Goal: Task Accomplishment & Management: Complete application form

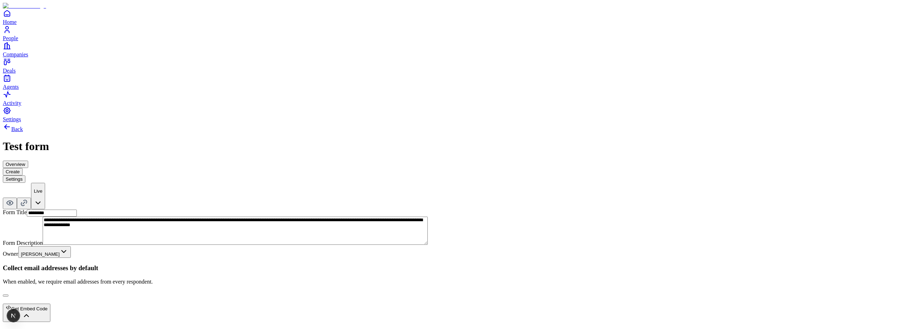
click at [23, 168] on button "Create" at bounding box center [13, 171] width 20 height 7
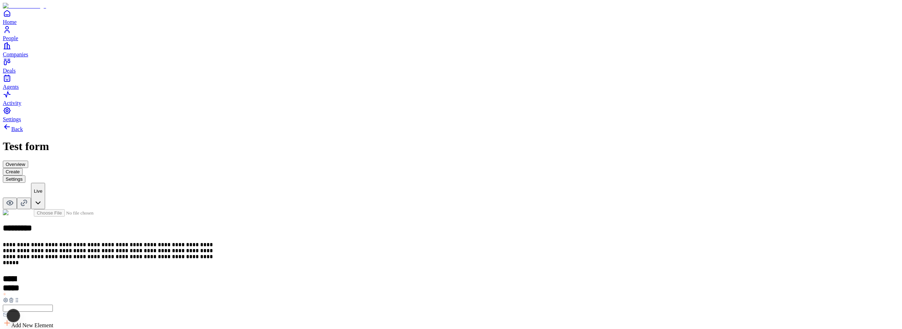
scroll to position [59, 0]
click at [25, 175] on button "Settings" at bounding box center [14, 178] width 23 height 7
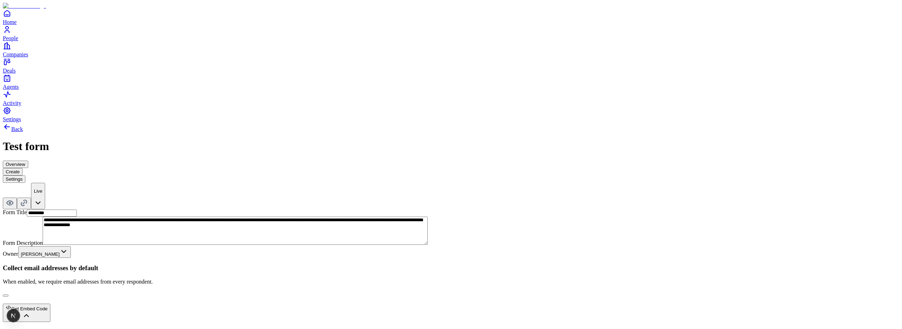
click at [421, 217] on div "**********" at bounding box center [451, 290] width 896 height 146
click at [8, 295] on button "button" at bounding box center [6, 296] width 6 height 2
click at [535, 194] on div "**********" at bounding box center [451, 243] width 896 height 240
click at [23, 168] on button "Create" at bounding box center [13, 171] width 20 height 7
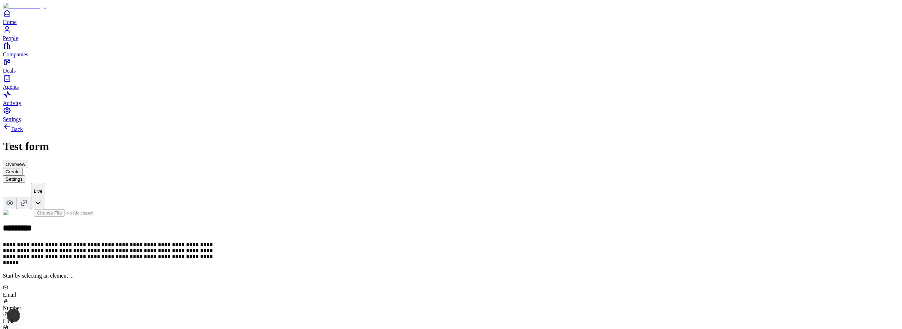
click at [384, 285] on div "Email" at bounding box center [451, 291] width 896 height 13
click at [14, 297] on icon at bounding box center [11, 300] width 6 height 6
click at [25, 175] on button "Settings" at bounding box center [14, 178] width 23 height 7
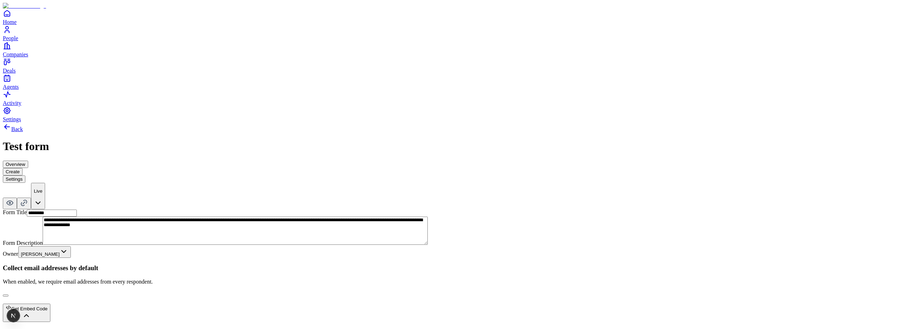
click at [8, 295] on button "button" at bounding box center [6, 296] width 6 height 2
click at [23, 168] on button "Create" at bounding box center [13, 171] width 20 height 7
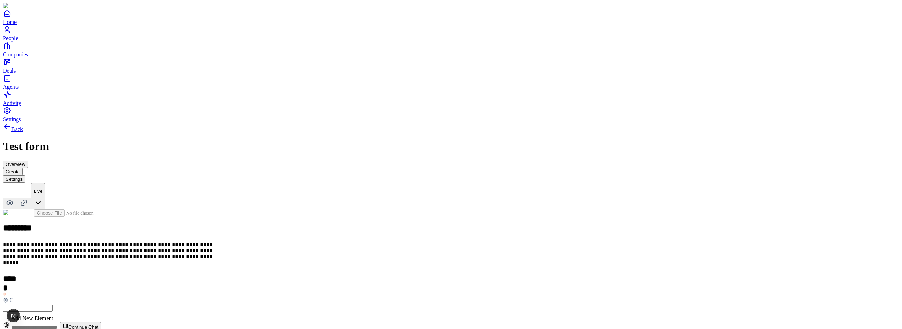
click at [53, 315] on span "Add New Element" at bounding box center [32, 318] width 42 height 6
click at [390, 218] on div "Email" at bounding box center [390, 210] width 43 height 13
click at [391, 329] on h2 at bounding box center [451, 333] width 896 height 9
click at [18, 274] on h2 "*****" at bounding box center [11, 279] width 16 height 10
click at [384, 329] on h2 at bounding box center [451, 333] width 896 height 9
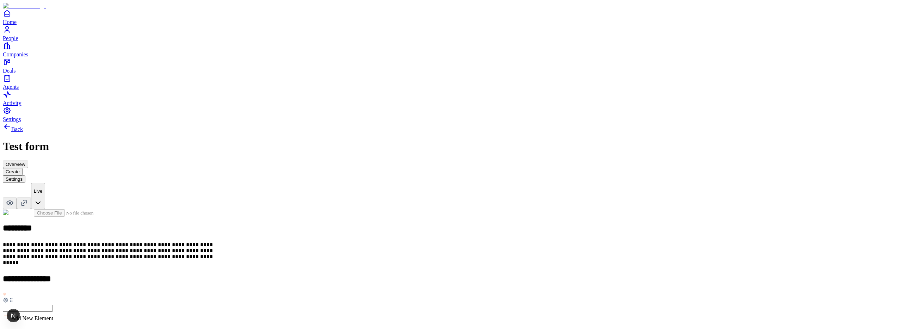
click at [6, 299] on icon at bounding box center [5, 299] width 1 height 1
type button "on"
click at [8, 298] on icon at bounding box center [6, 300] width 4 height 4
type button "on"
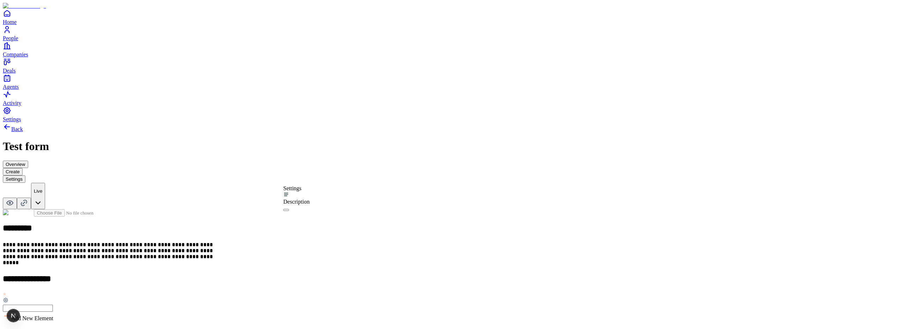
click at [299, 156] on div "**********" at bounding box center [451, 250] width 896 height 254
click at [8, 297] on icon at bounding box center [6, 300] width 6 height 6
type button "on"
drag, startPoint x: 354, startPoint y: 260, endPoint x: 364, endPoint y: 235, distance: 26.9
click at [354, 259] on div "**********" at bounding box center [451, 293] width 896 height 168
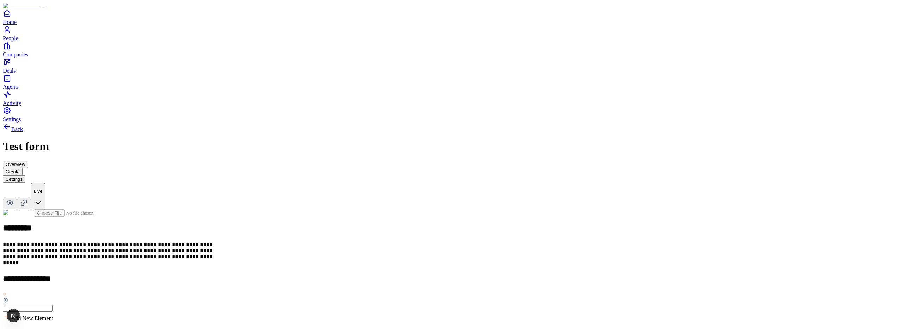
drag, startPoint x: 363, startPoint y: 225, endPoint x: 360, endPoint y: 243, distance: 17.7
click at [496, 123] on div "Back Test form Overview Create Settings Live" at bounding box center [451, 166] width 896 height 87
click at [25, 175] on button "Settings" at bounding box center [14, 178] width 23 height 7
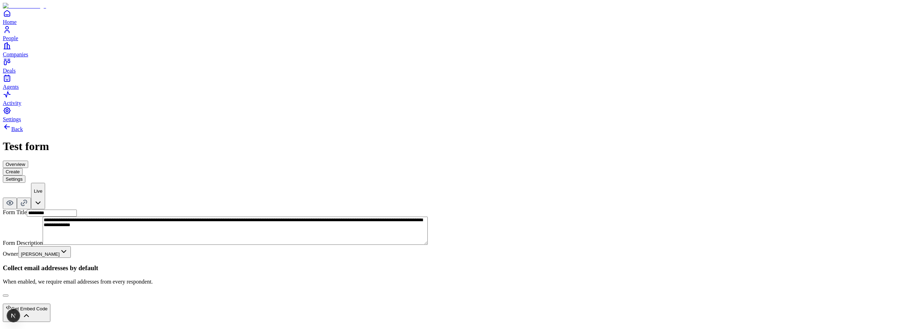
click at [8, 295] on button "button" at bounding box center [6, 296] width 6 height 2
click at [23, 168] on button "Create" at bounding box center [13, 171] width 20 height 7
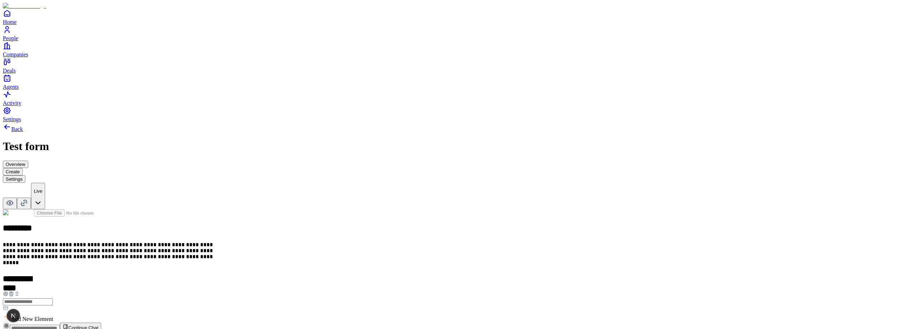
click at [25, 175] on button "Settings" at bounding box center [14, 178] width 23 height 7
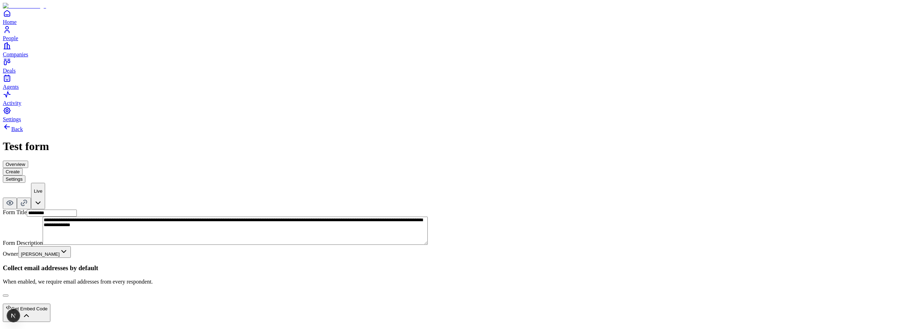
click at [8, 295] on button "button" at bounding box center [6, 296] width 6 height 2
click at [23, 168] on button "Create" at bounding box center [13, 171] width 20 height 7
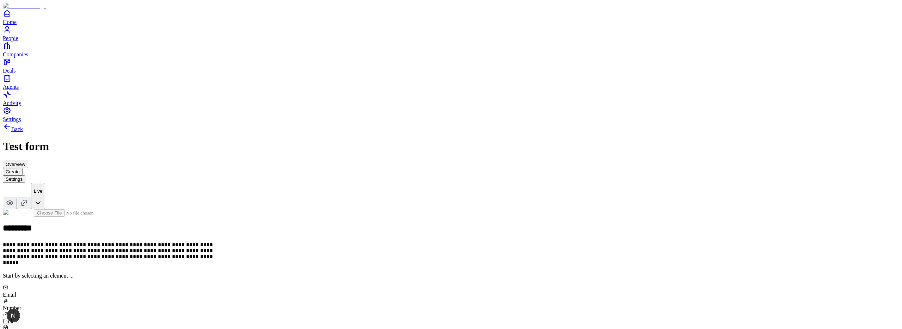
click at [25, 175] on button "Settings" at bounding box center [14, 178] width 23 height 7
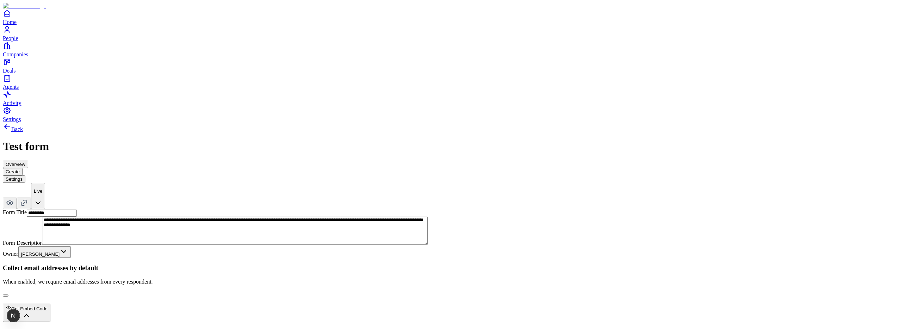
click at [8, 295] on button "button" at bounding box center [6, 296] width 6 height 2
type button "on"
click at [8, 295] on button "button" at bounding box center [6, 296] width 6 height 2
click at [23, 168] on button "Create" at bounding box center [13, 171] width 20 height 7
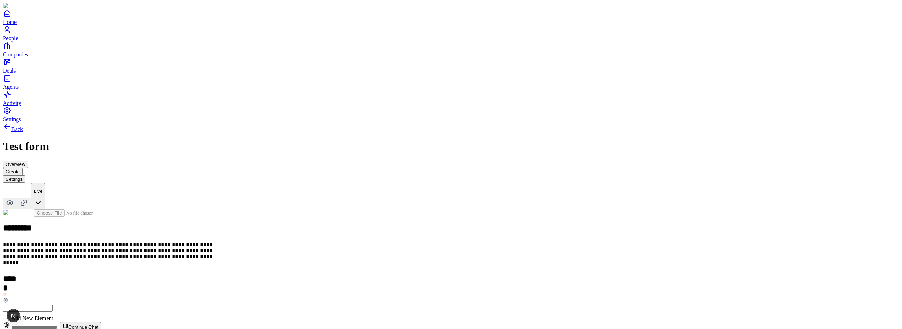
click at [53, 315] on span "Add New Element" at bounding box center [32, 318] width 42 height 6
click at [412, 217] on div "Link" at bounding box center [390, 223] width 43 height 13
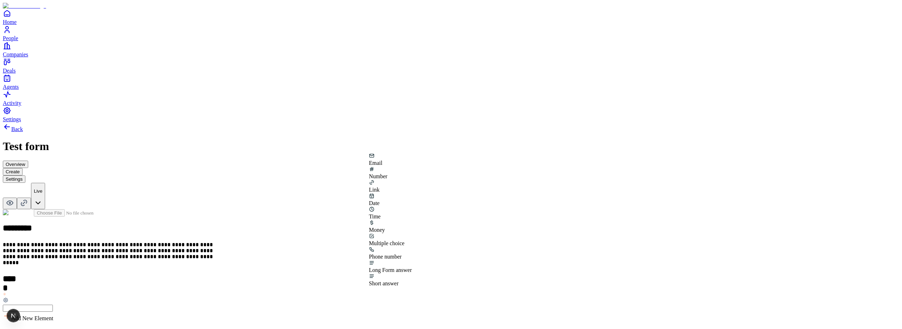
click at [412, 280] on div "Short answer" at bounding box center [390, 283] width 43 height 6
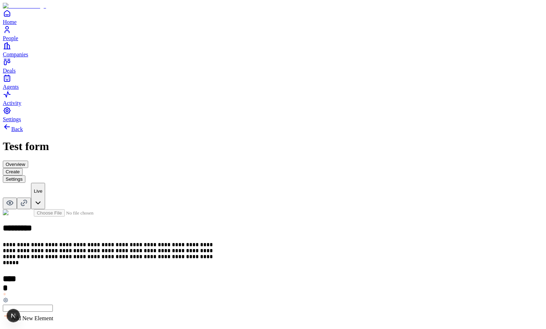
click at [25, 175] on button "Settings" at bounding box center [14, 178] width 23 height 7
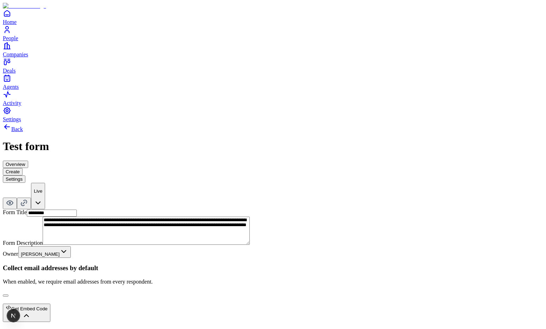
click at [8, 295] on button "button" at bounding box center [6, 296] width 6 height 2
click at [23, 168] on button "Create" at bounding box center [13, 171] width 20 height 7
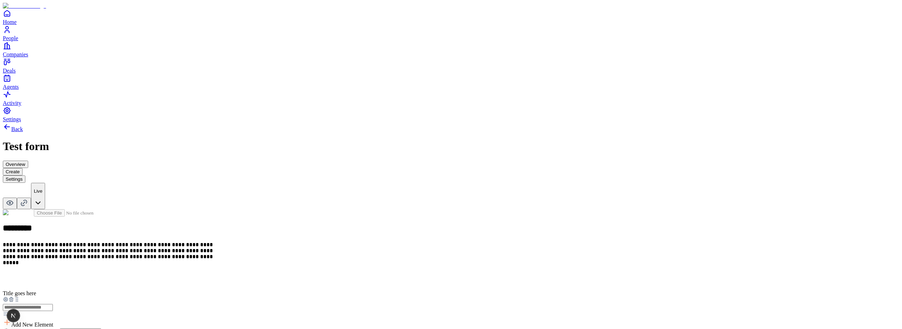
click at [25, 175] on button "Settings" at bounding box center [14, 178] width 23 height 7
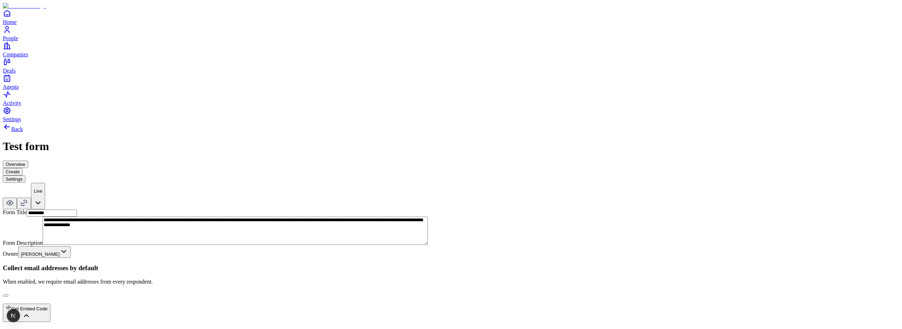
click at [8, 295] on button "button" at bounding box center [6, 296] width 6 height 2
click at [23, 168] on button "Create" at bounding box center [13, 171] width 20 height 7
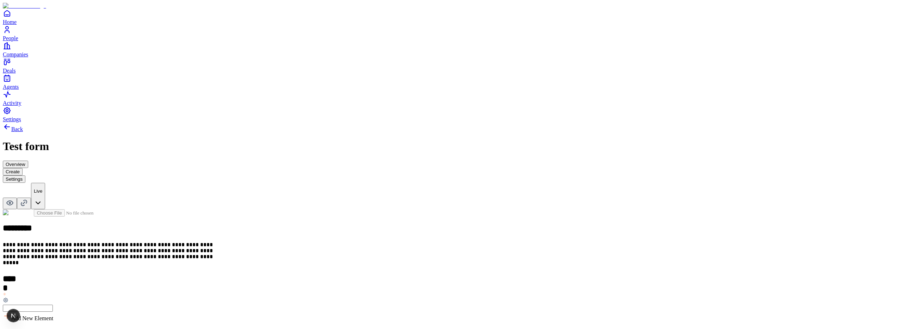
click at [420, 305] on div "Add New Element" at bounding box center [451, 310] width 896 height 10
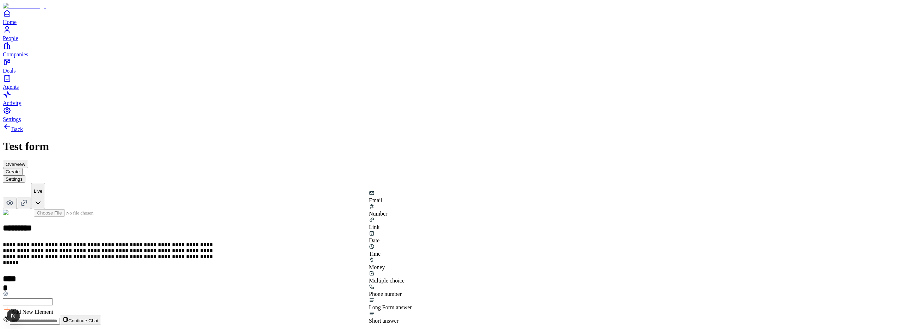
click at [412, 217] on div "Link" at bounding box center [390, 223] width 43 height 13
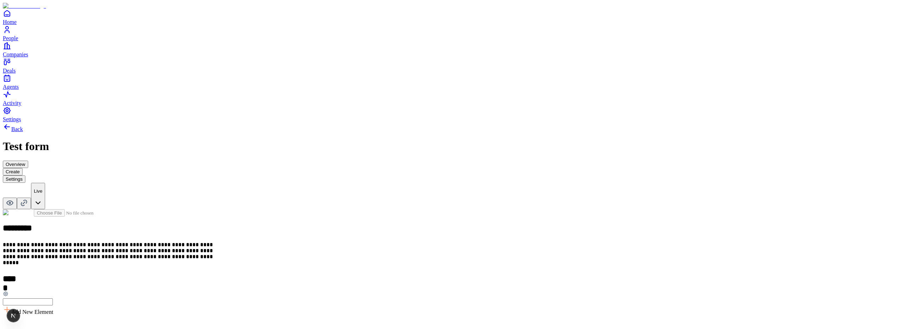
click at [397, 322] on h2 at bounding box center [451, 326] width 896 height 9
click at [288, 186] on div "**********" at bounding box center [451, 247] width 896 height 248
click at [25, 175] on button "Settings" at bounding box center [14, 178] width 23 height 7
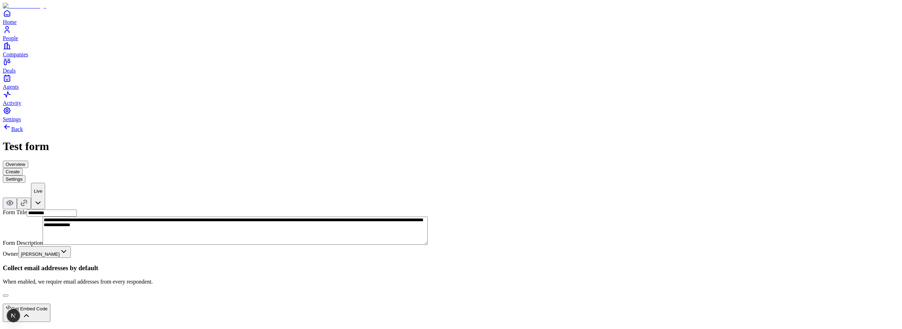
click at [8, 295] on button "button" at bounding box center [6, 296] width 6 height 2
click at [23, 168] on button "Create" at bounding box center [13, 171] width 20 height 7
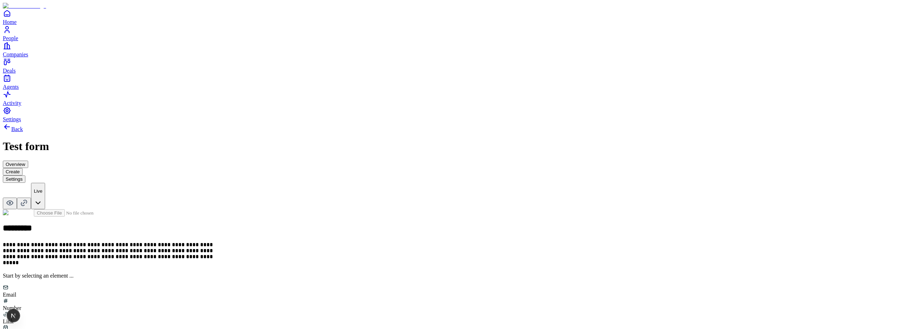
click at [25, 175] on button "Settings" at bounding box center [14, 178] width 23 height 7
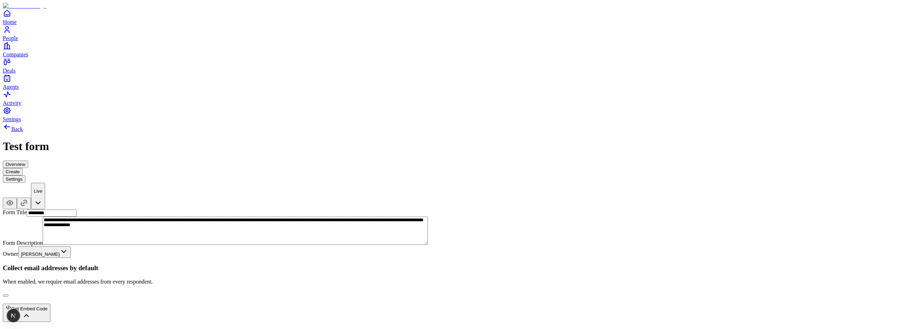
click at [23, 168] on button "Create" at bounding box center [13, 171] width 20 height 7
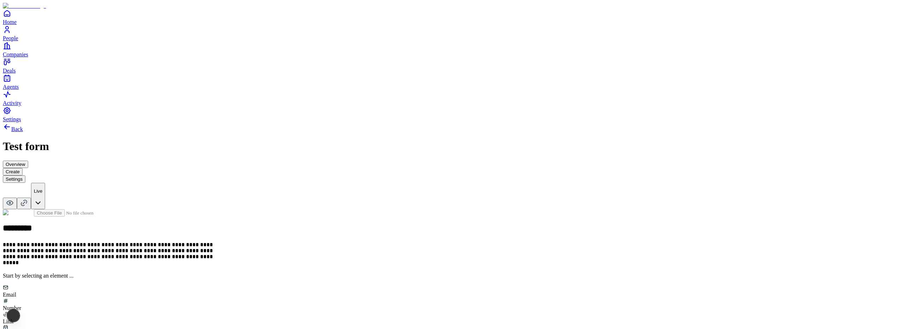
click at [388, 285] on div "Email" at bounding box center [451, 291] width 896 height 13
click at [14, 297] on icon at bounding box center [11, 300] width 6 height 6
click at [25, 175] on button "Settings" at bounding box center [14, 178] width 23 height 7
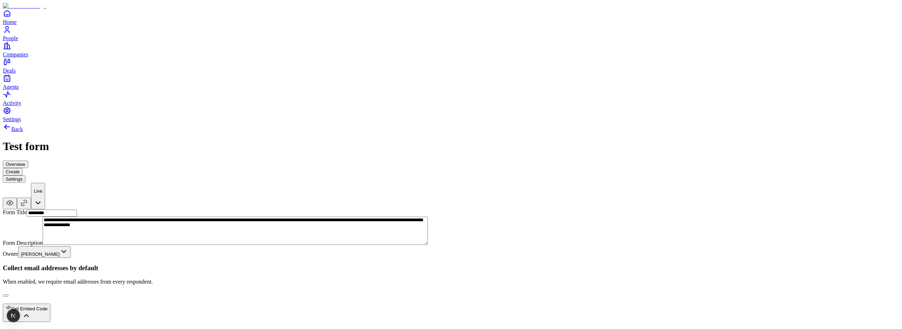
click at [8, 295] on button "button" at bounding box center [6, 296] width 6 height 2
click at [23, 168] on button "Create" at bounding box center [13, 171] width 20 height 7
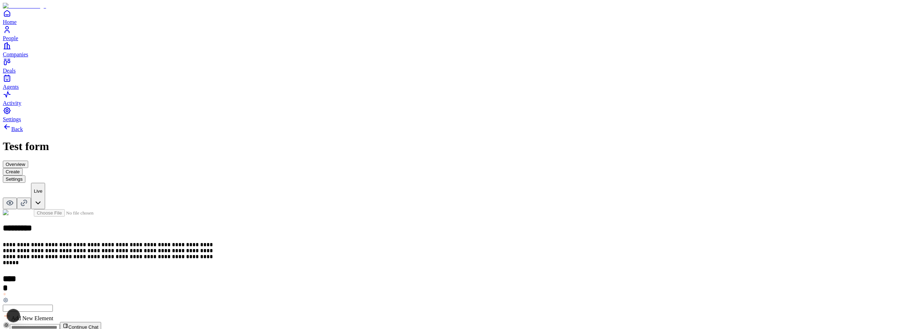
click at [8, 298] on icon at bounding box center [6, 300] width 4 height 4
click at [321, 137] on div "**********" at bounding box center [451, 222] width 896 height 199
click at [53, 315] on span "Add New Element" at bounding box center [32, 318] width 42 height 6
click at [412, 221] on div "Number" at bounding box center [390, 224] width 43 height 13
click at [391, 329] on h2 at bounding box center [451, 333] width 896 height 9
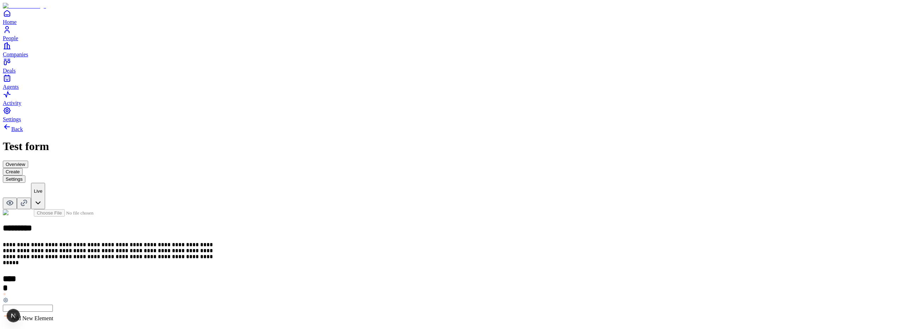
click at [404, 257] on div "**********" at bounding box center [451, 293] width 896 height 168
drag, startPoint x: 360, startPoint y: 228, endPoint x: 361, endPoint y: 256, distance: 28.5
drag, startPoint x: 363, startPoint y: 226, endPoint x: 359, endPoint y: 182, distance: 44.2
click at [16, 303] on icon at bounding box center [13, 306] width 6 height 6
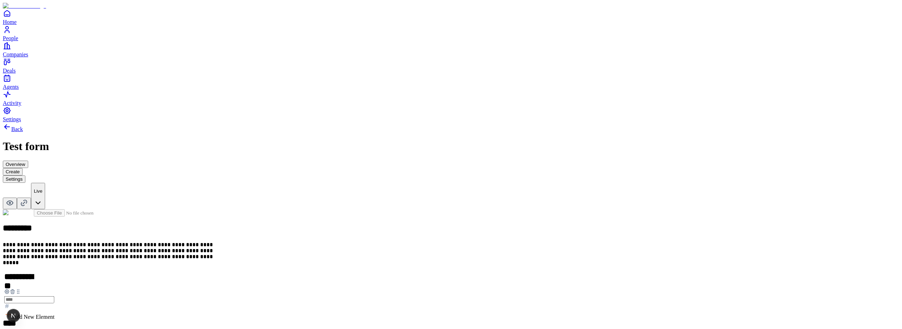
drag, startPoint x: 361, startPoint y: 227, endPoint x: 362, endPoint y: 171, distance: 56.0
click at [21, 289] on icon at bounding box center [19, 292] width 6 height 6
drag, startPoint x: 361, startPoint y: 226, endPoint x: 364, endPoint y: 164, distance: 62.4
click at [23, 279] on icon at bounding box center [20, 282] width 6 height 6
click at [25, 175] on button "Settings" at bounding box center [14, 178] width 23 height 7
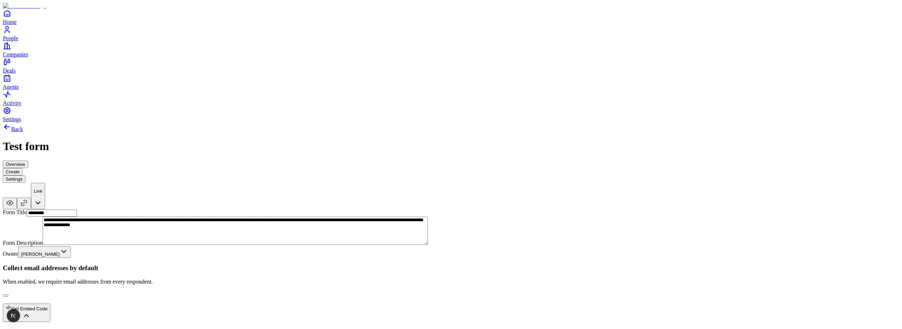
click at [8, 295] on button "button" at bounding box center [6, 296] width 6 height 2
click at [23, 168] on button "Create" at bounding box center [13, 171] width 20 height 7
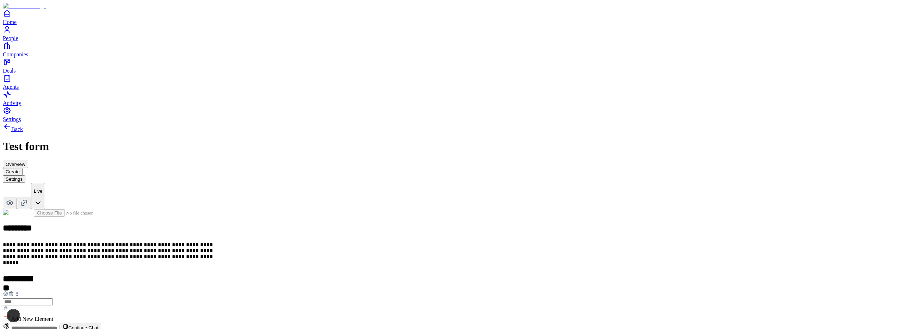
click at [11, 312] on icon at bounding box center [7, 316] width 8 height 8
click at [412, 233] on div "Link" at bounding box center [390, 237] width 43 height 13
click at [402, 329] on h2 at bounding box center [451, 333] width 896 height 9
click at [316, 182] on div "**********" at bounding box center [451, 250] width 896 height 255
drag, startPoint x: 363, startPoint y: 225, endPoint x: 365, endPoint y: 164, distance: 60.6
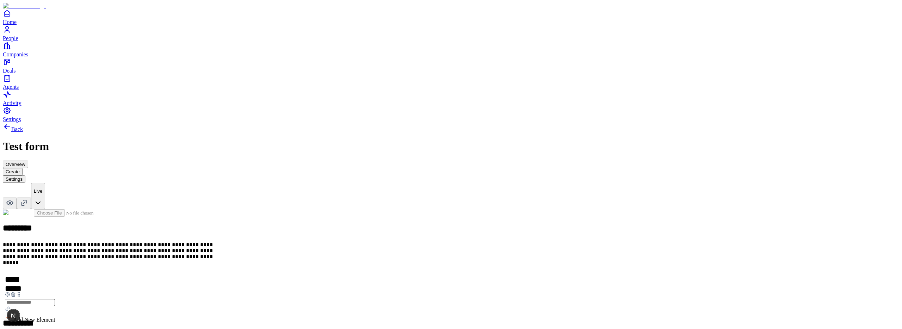
click at [22, 292] on icon at bounding box center [19, 295] width 6 height 6
drag, startPoint x: 361, startPoint y: 182, endPoint x: 363, endPoint y: 221, distance: 38.8
click at [25, 175] on button "Settings" at bounding box center [14, 178] width 23 height 7
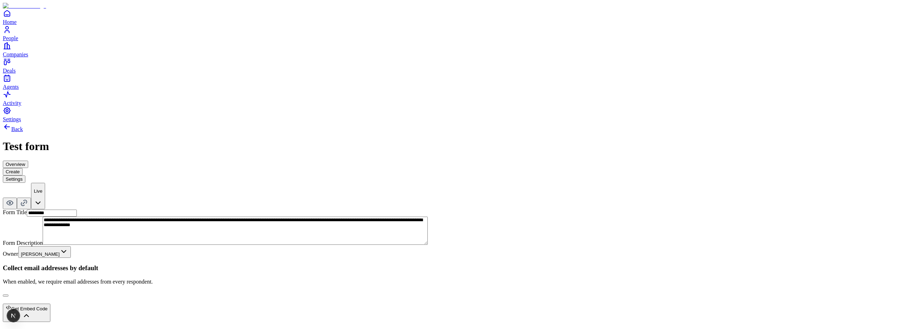
click at [8, 295] on button "button" at bounding box center [6, 296] width 6 height 2
click at [460, 123] on div "Back Test form Overview Create Settings Live" at bounding box center [451, 166] width 896 height 87
click at [23, 168] on button "Create" at bounding box center [13, 171] width 20 height 7
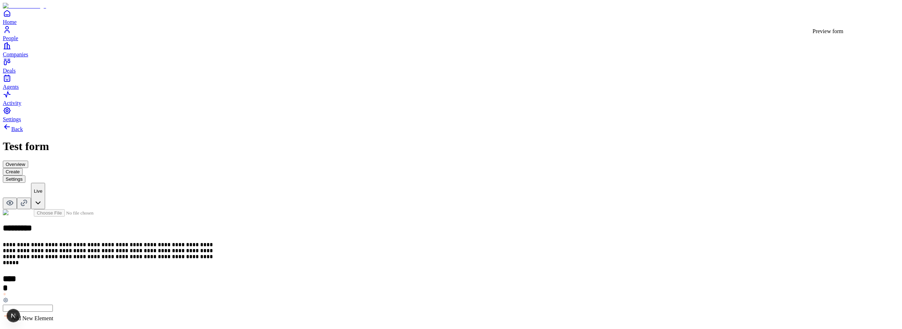
click at [14, 199] on icon at bounding box center [10, 203] width 8 height 8
click at [28, 161] on button "Overview" at bounding box center [15, 164] width 25 height 7
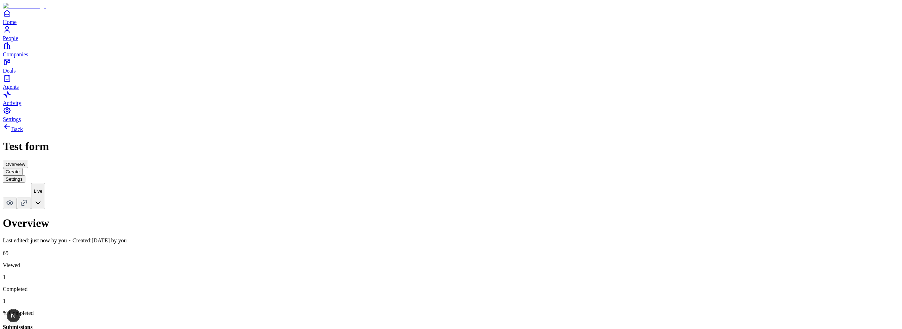
click at [25, 175] on button "Settings" at bounding box center [14, 178] width 23 height 7
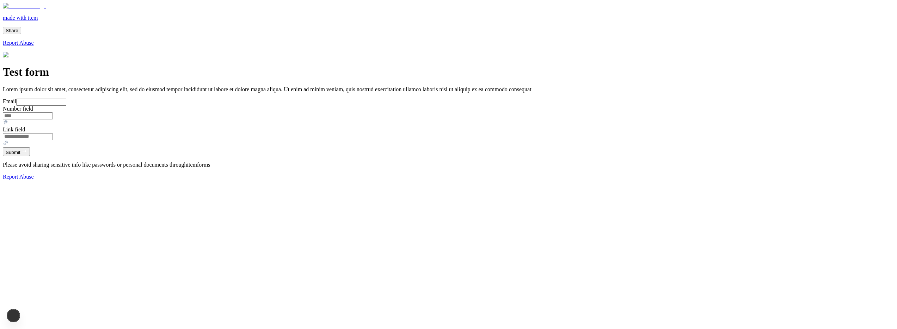
click at [66, 106] on input "Email" at bounding box center [41, 102] width 50 height 7
type input "**********"
type input "*"
click at [268, 180] on body "**********" at bounding box center [448, 91] width 891 height 177
click at [53, 140] on input "**********" at bounding box center [28, 136] width 50 height 7
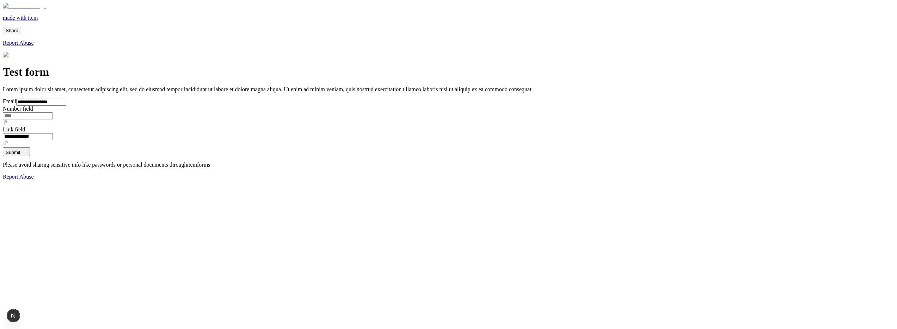
type input "**********"
click at [303, 180] on body "**********" at bounding box center [448, 91] width 891 height 177
click at [30, 156] on button "Submit" at bounding box center [16, 151] width 27 height 9
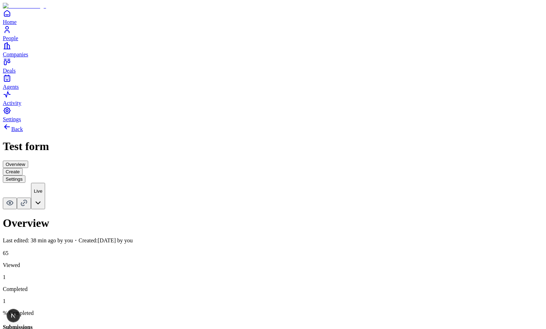
click at [25, 175] on button "Settings" at bounding box center [14, 178] width 23 height 7
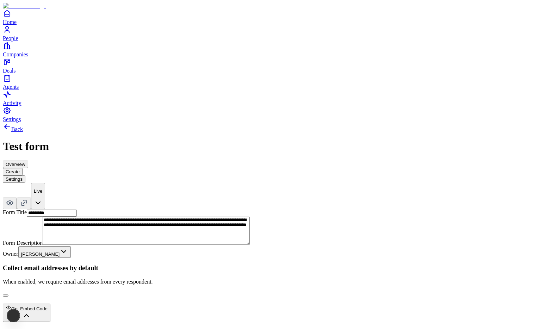
click at [23, 168] on button "Create" at bounding box center [13, 171] width 20 height 7
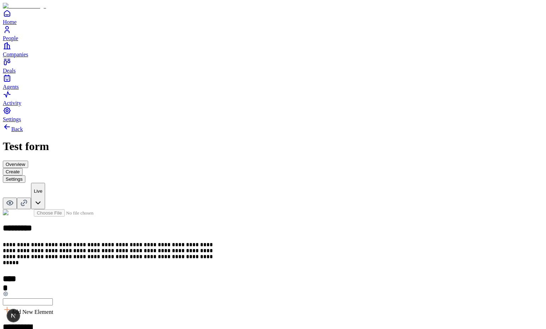
click at [25, 175] on button "Settings" at bounding box center [14, 178] width 23 height 7
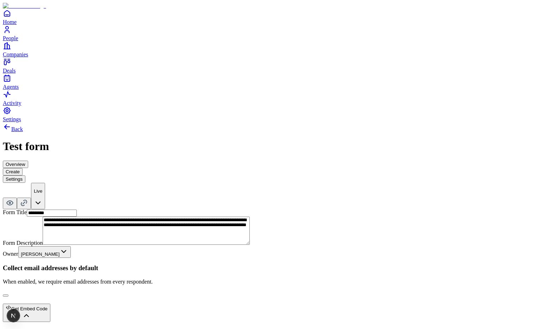
click at [8, 295] on button "button" at bounding box center [6, 296] width 6 height 2
click at [23, 168] on button "Create" at bounding box center [13, 171] width 20 height 7
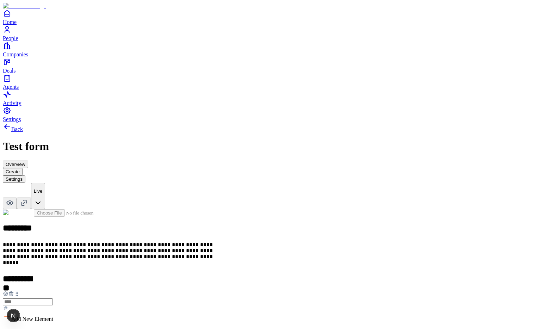
click at [25, 175] on button "Settings" at bounding box center [14, 178] width 23 height 7
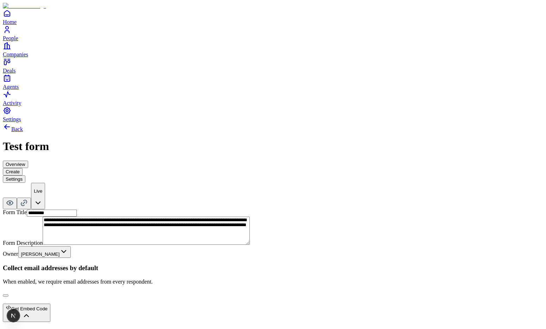
click at [8, 295] on button "button" at bounding box center [6, 296] width 6 height 2
click at [23, 168] on button "Create" at bounding box center [13, 171] width 20 height 7
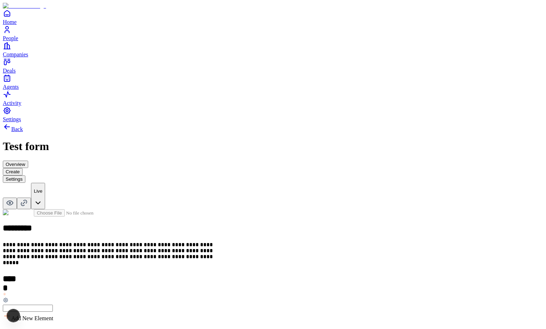
click at [25, 175] on button "Settings" at bounding box center [14, 178] width 23 height 7
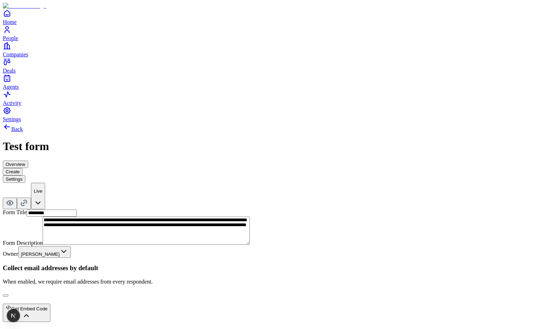
click at [8, 295] on button "button" at bounding box center [6, 296] width 6 height 2
click at [23, 168] on button "Create" at bounding box center [13, 171] width 20 height 7
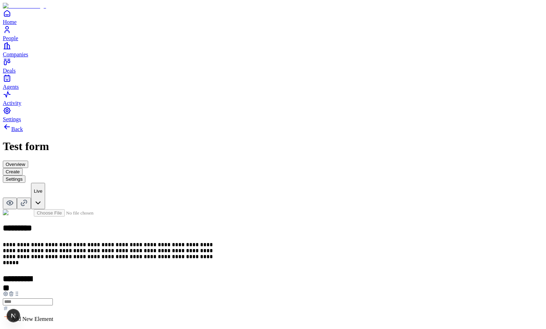
click at [25, 175] on button "Settings" at bounding box center [14, 178] width 23 height 7
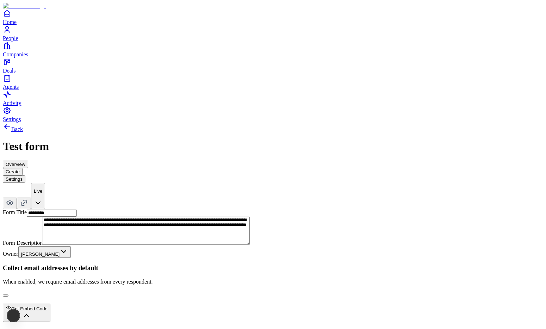
click at [8, 295] on button "button" at bounding box center [6, 296] width 6 height 2
click at [23, 168] on button "Create" at bounding box center [13, 171] width 20 height 7
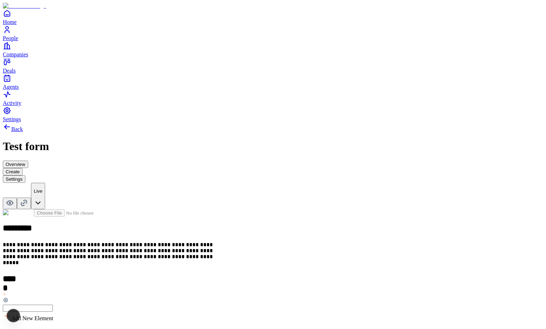
click at [25, 175] on button "Settings" at bounding box center [14, 178] width 23 height 7
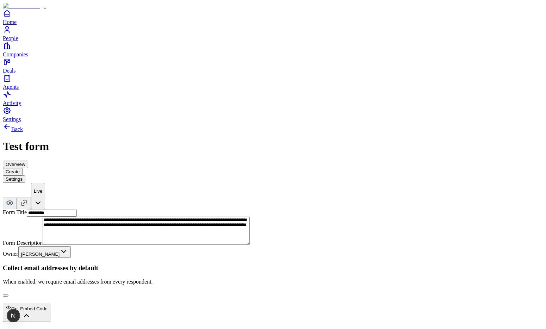
click at [8, 295] on button "button" at bounding box center [6, 296] width 6 height 2
click at [23, 168] on button "Create" at bounding box center [13, 171] width 20 height 7
